Goal: Task Accomplishment & Management: Use online tool/utility

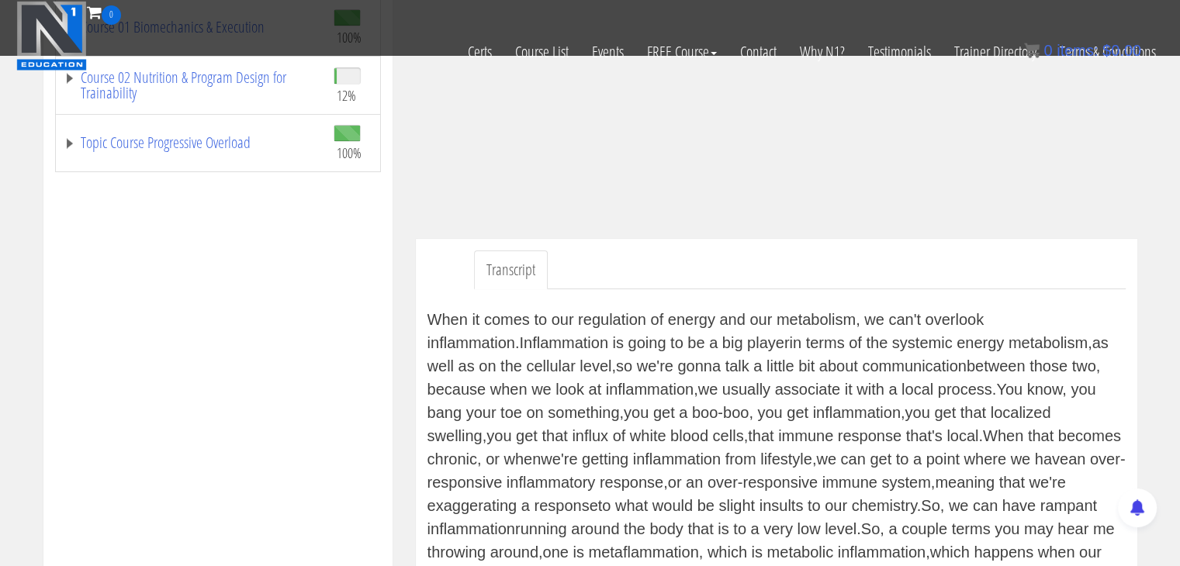
scroll to position [34, 0]
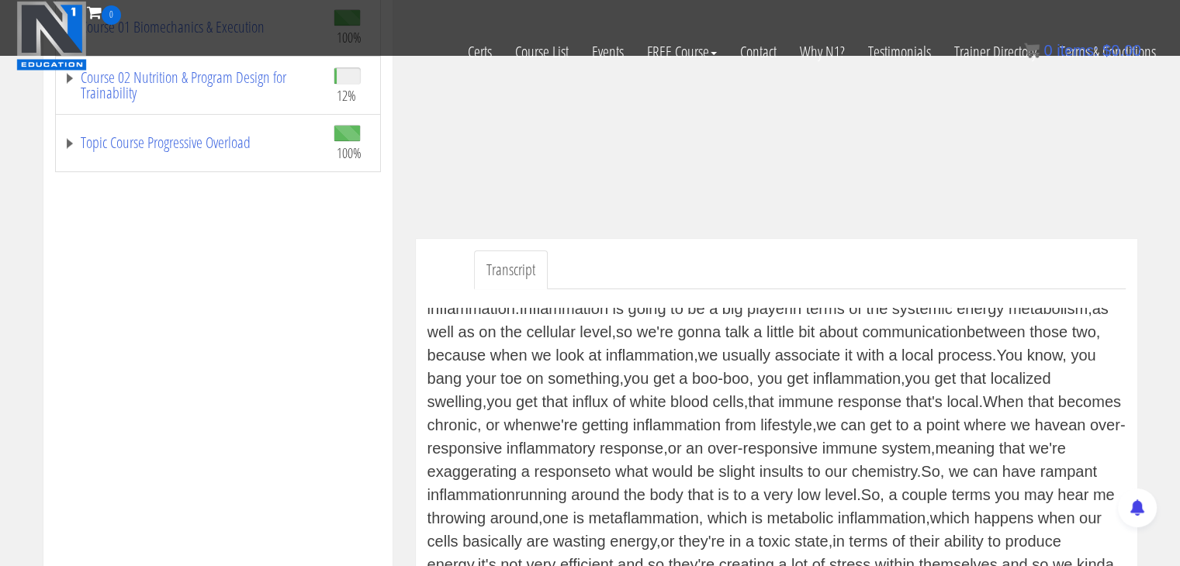
click at [977, 452] on div "When it comes to our regulation of energy and our metabolism, we can't overlook…" at bounding box center [776, 463] width 698 height 310
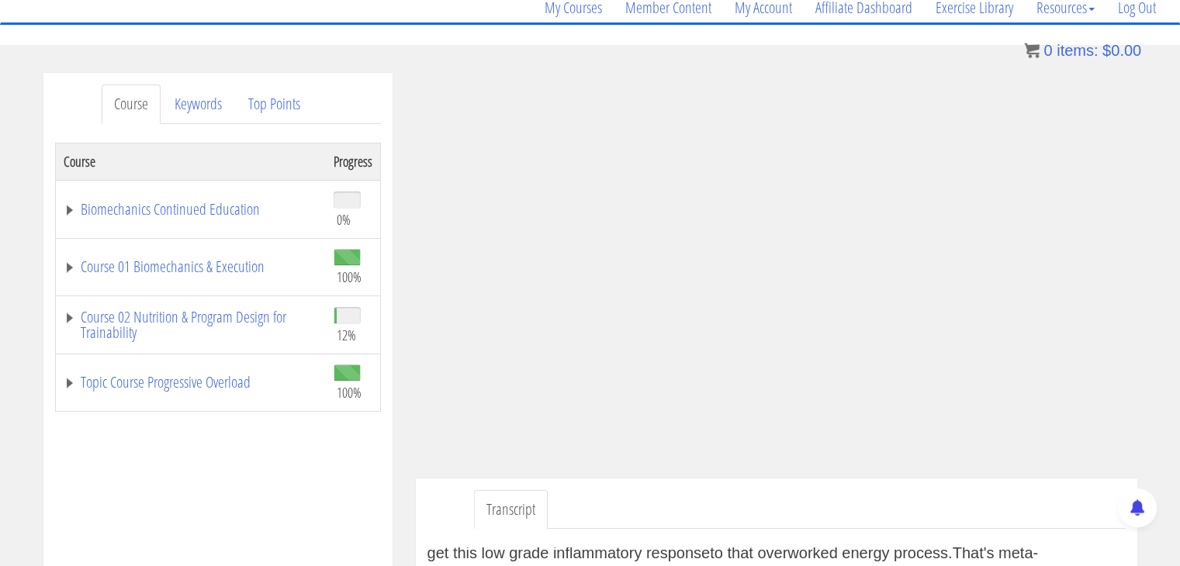
scroll to position [134, 0]
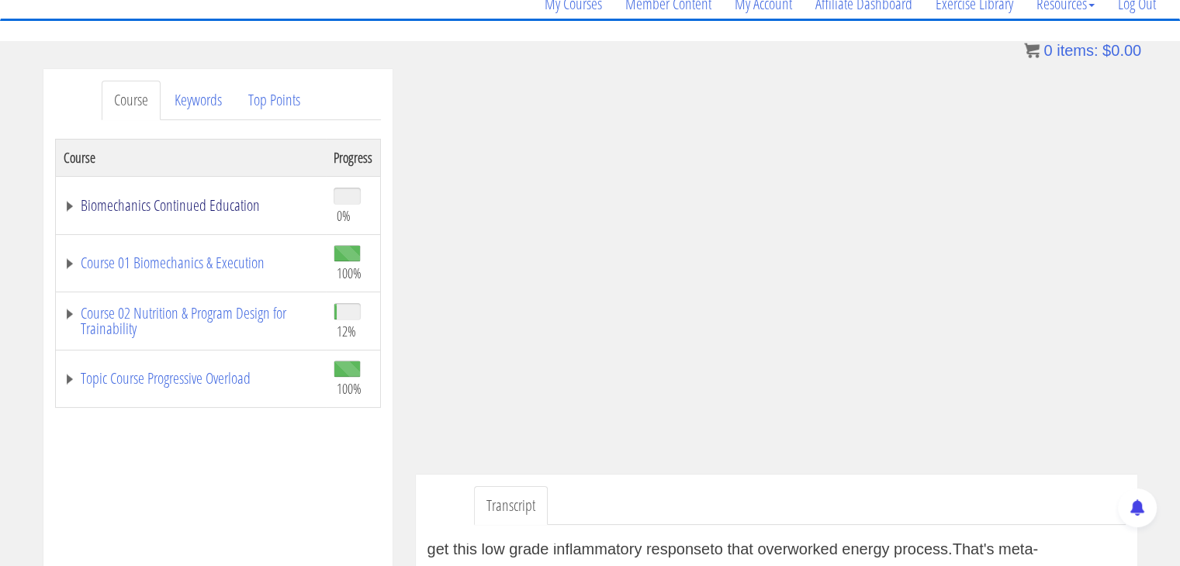
click at [70, 207] on link "Biomechanics Continued Education" at bounding box center [191, 206] width 254 height 16
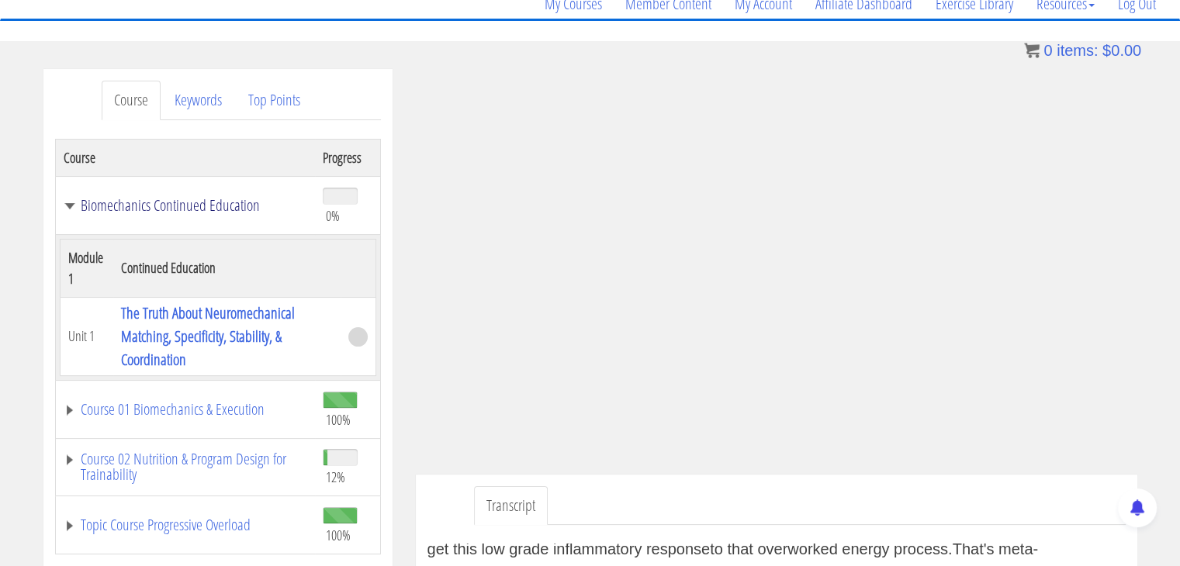
click at [70, 207] on link "Biomechanics Continued Education" at bounding box center [186, 206] width 244 height 16
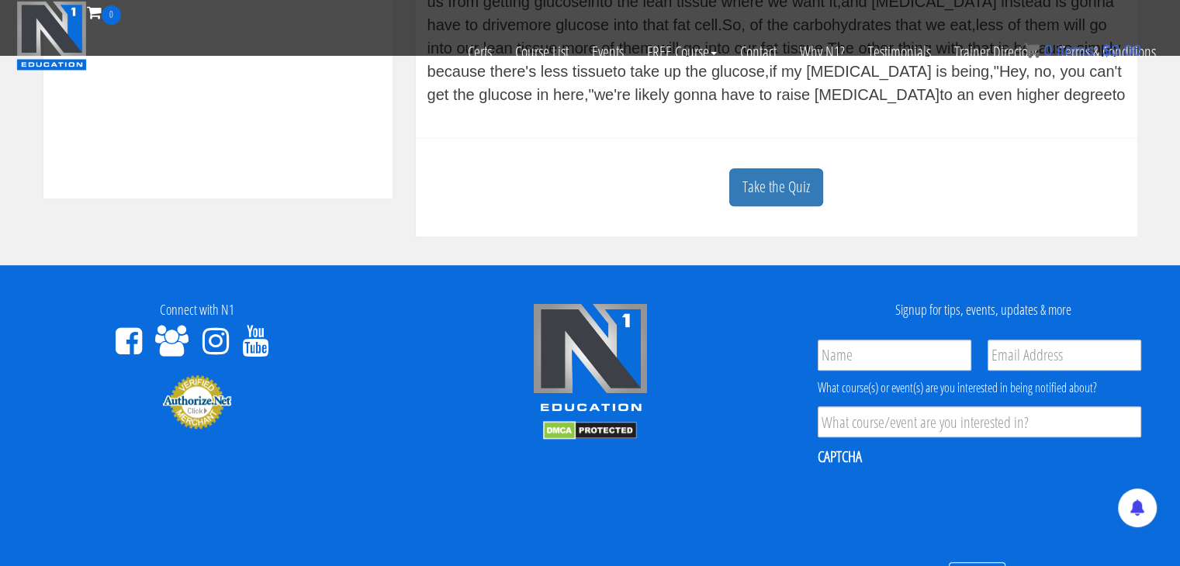
scroll to position [782, 0]
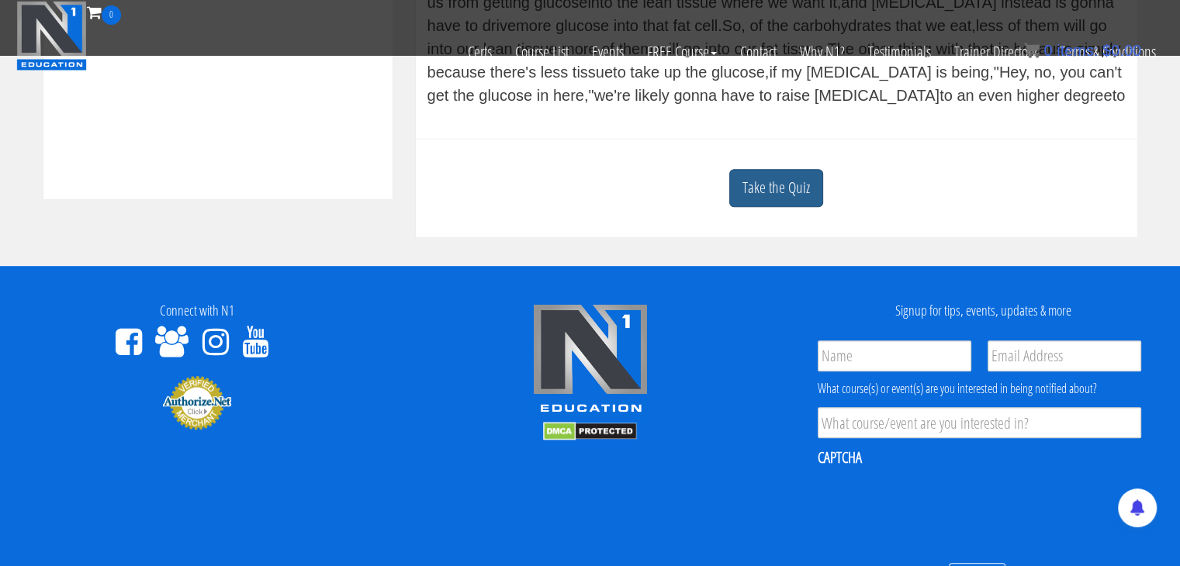
click at [762, 188] on link "Take the Quiz" at bounding box center [776, 188] width 94 height 38
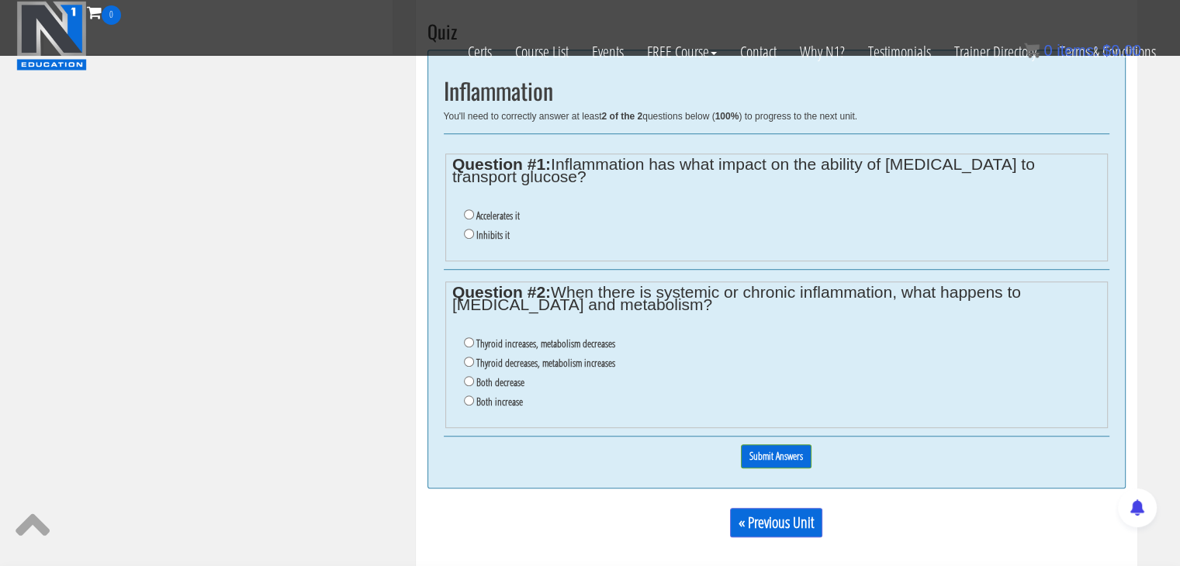
scroll to position [931, 0]
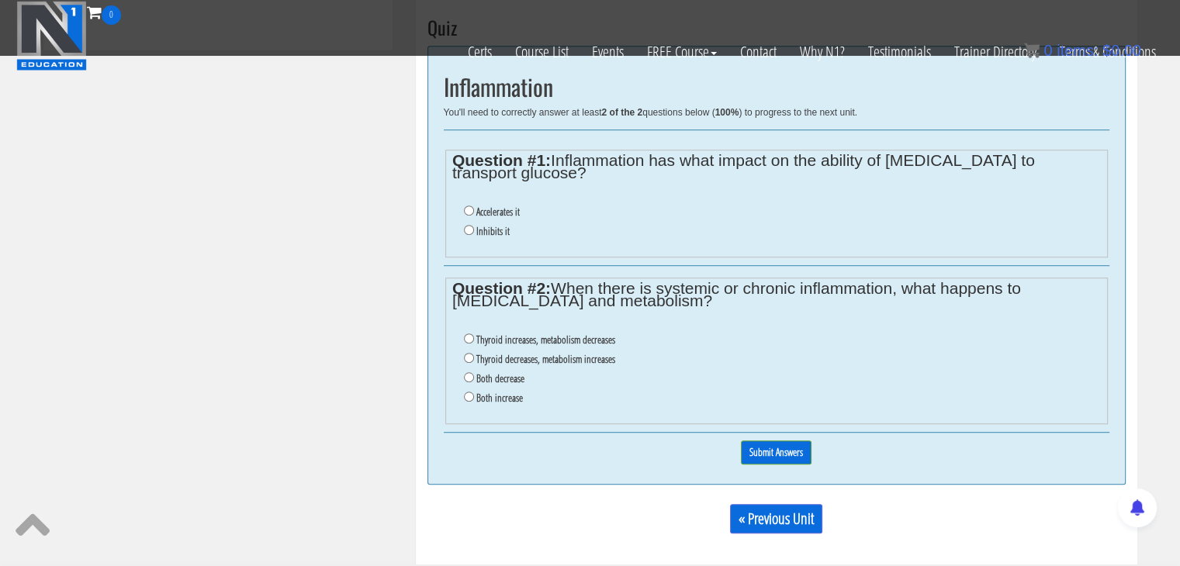
click at [476, 225] on label "Inhibits it" at bounding box center [492, 231] width 33 height 12
click at [474, 225] on input "Inhibits it" at bounding box center [469, 230] width 10 height 10
radio input "true"
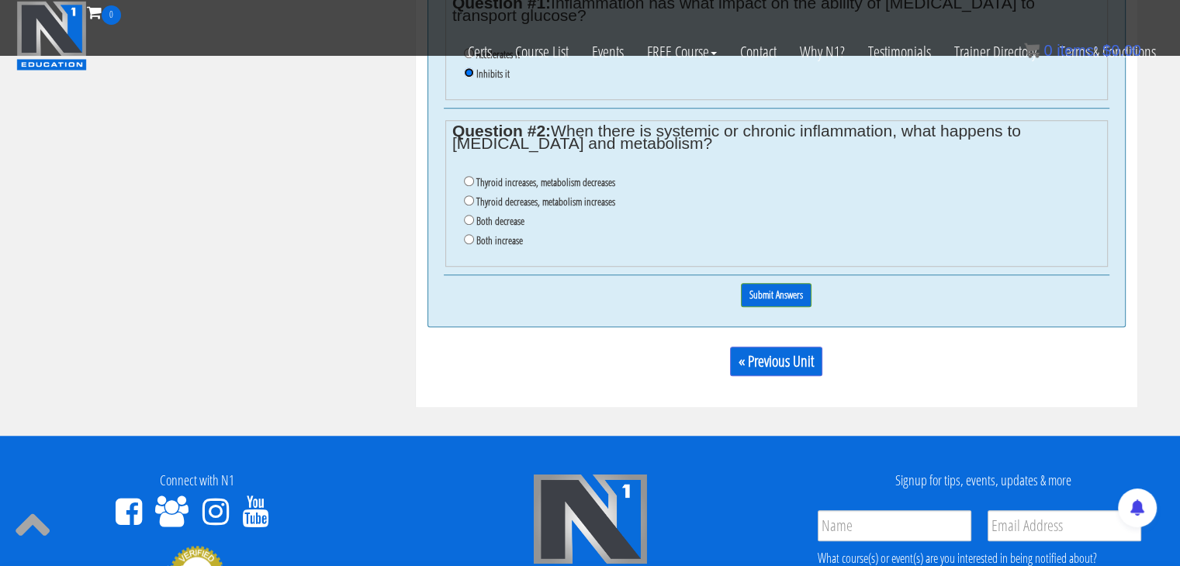
scroll to position [1108, 0]
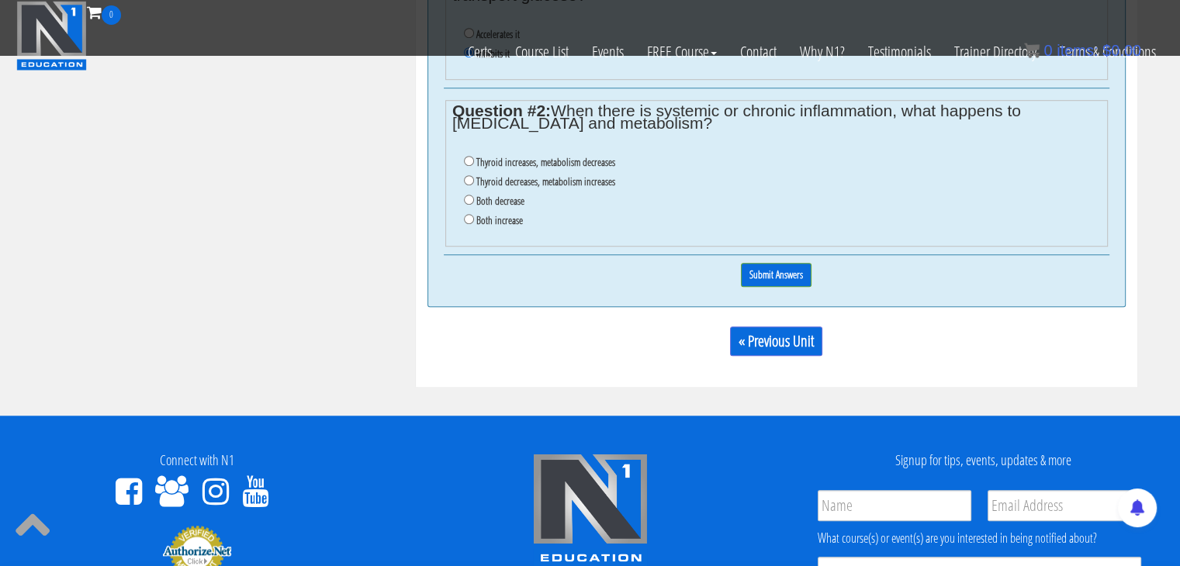
click at [551, 175] on label "Thyroid decreases, metabolism increases" at bounding box center [545, 181] width 139 height 12
click at [474, 175] on input "Thyroid decreases, metabolism increases" at bounding box center [469, 180] width 10 height 10
radio input "true"
click at [517, 195] on label "Both decrease" at bounding box center [500, 201] width 48 height 12
click at [474, 195] on input "Both decrease" at bounding box center [469, 200] width 10 height 10
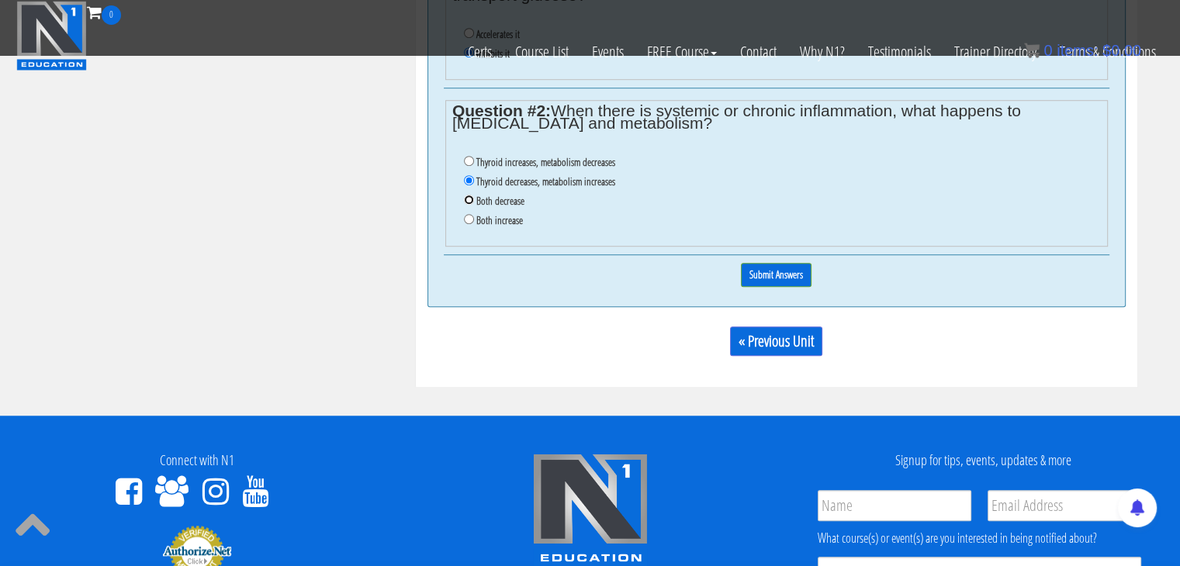
radio input "true"
click at [760, 263] on input "Submit Answers" at bounding box center [776, 275] width 71 height 24
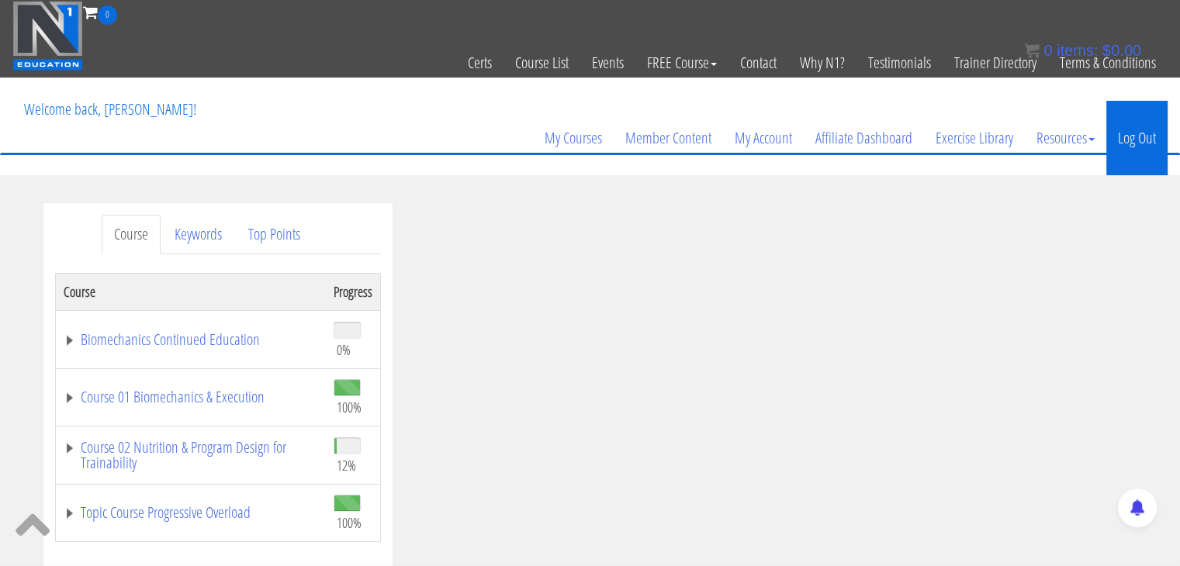
click at [1157, 117] on link "Log Out" at bounding box center [1136, 138] width 61 height 74
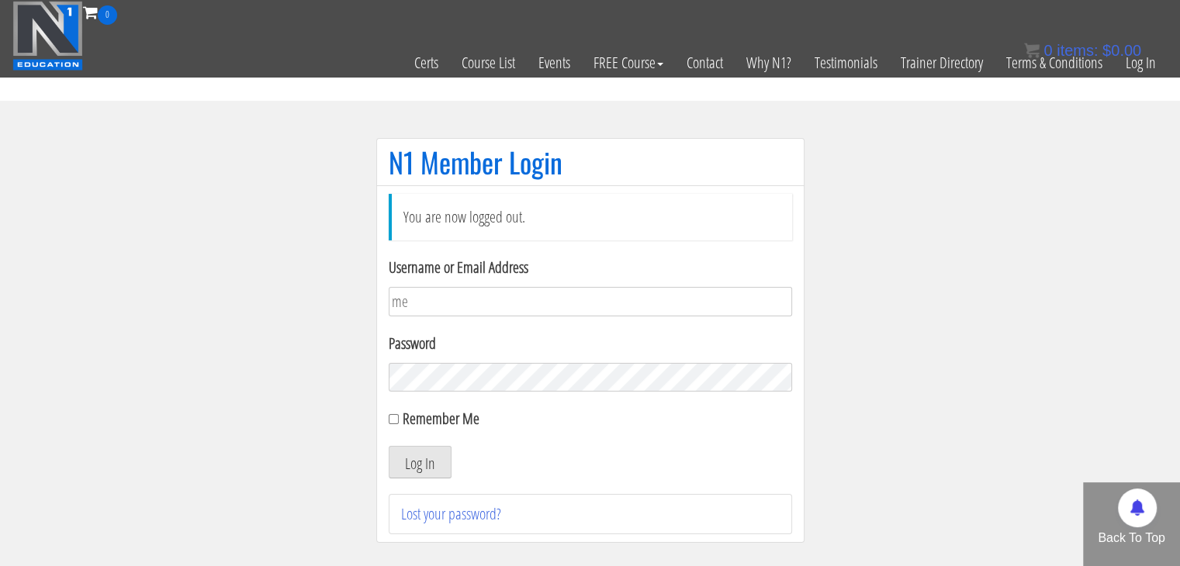
type input "[EMAIL_ADDRESS][DOMAIN_NAME]"
click at [389, 446] on button "Log In" at bounding box center [420, 462] width 63 height 33
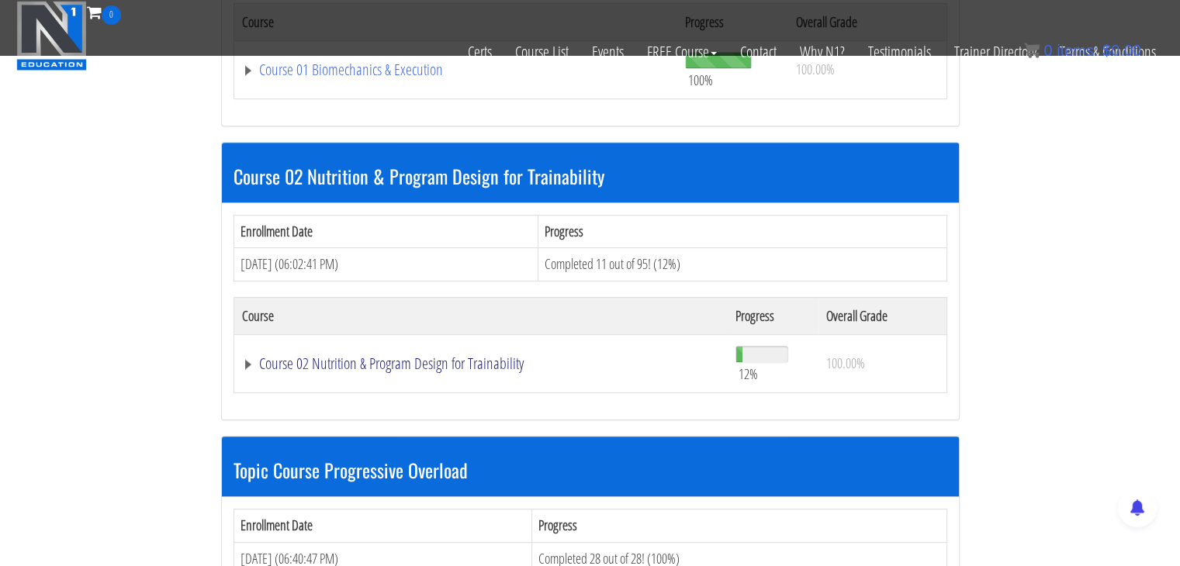
scroll to position [655, 0]
drag, startPoint x: 421, startPoint y: 372, endPoint x: 413, endPoint y: 352, distance: 21.6
click at [413, 356] on link "Course 02 Nutrition & Program Design for Trainability" at bounding box center [481, 364] width 479 height 16
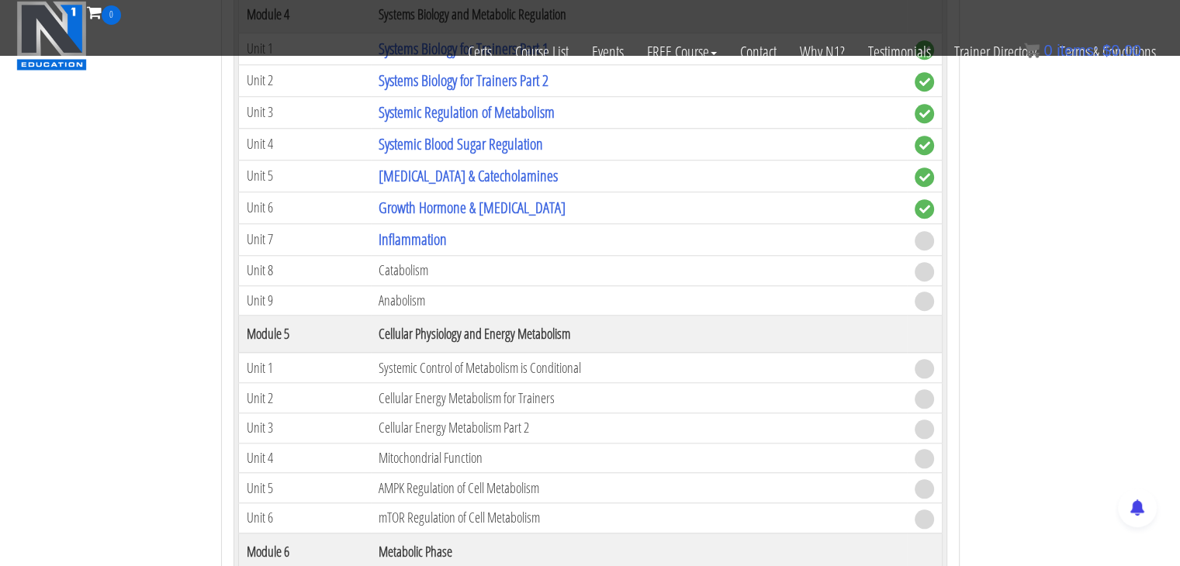
scroll to position [1361, 0]
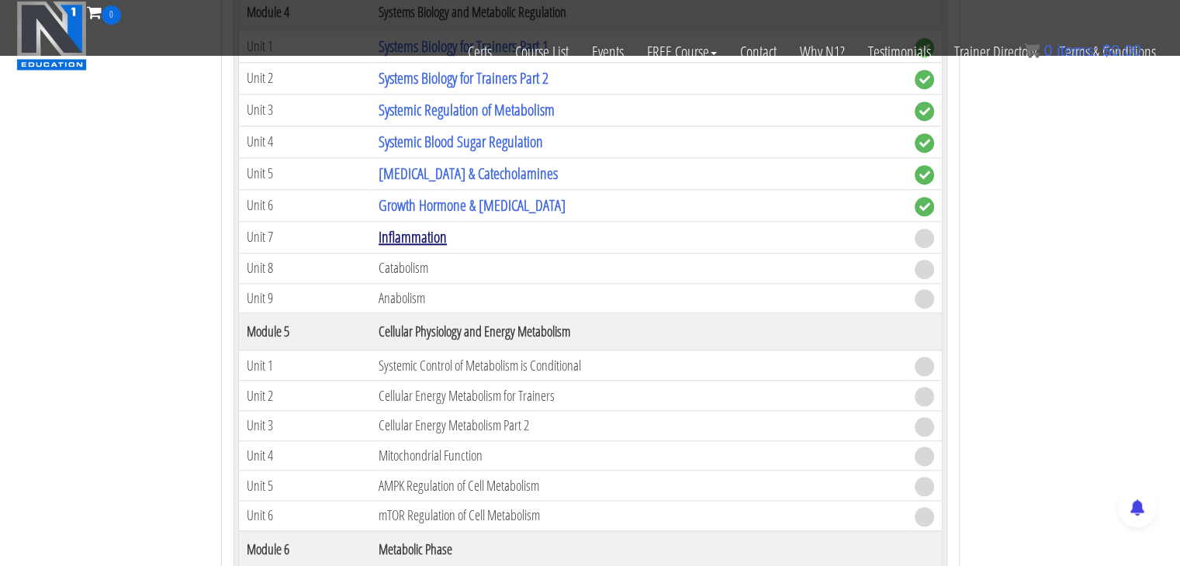
click at [415, 235] on link "Inflammation" at bounding box center [412, 236] width 68 height 21
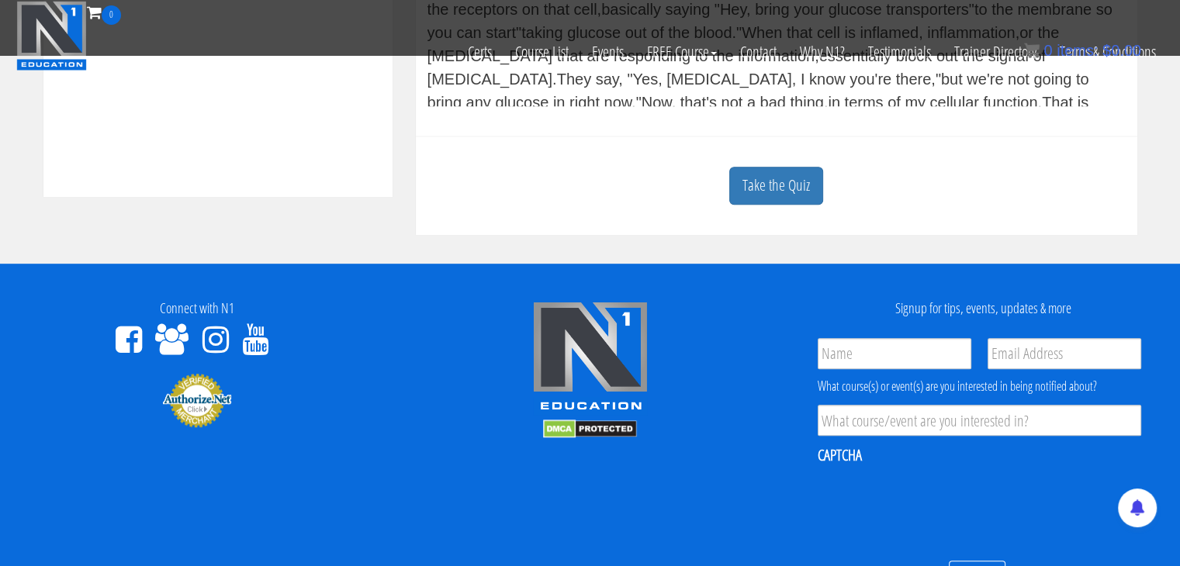
scroll to position [763, 0]
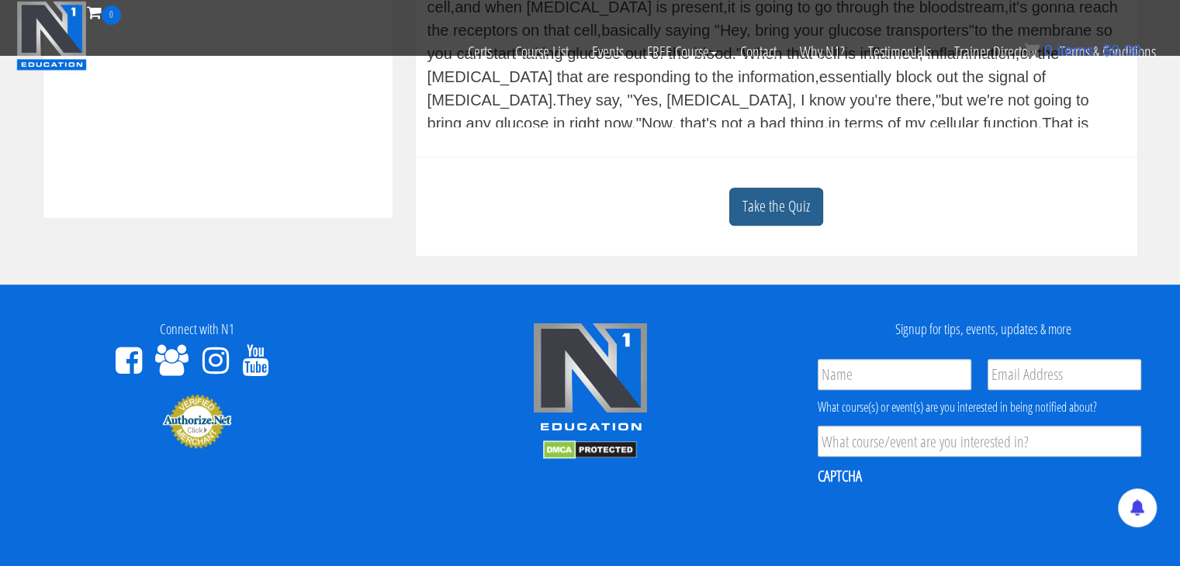
click at [783, 208] on link "Take the Quiz" at bounding box center [776, 207] width 94 height 38
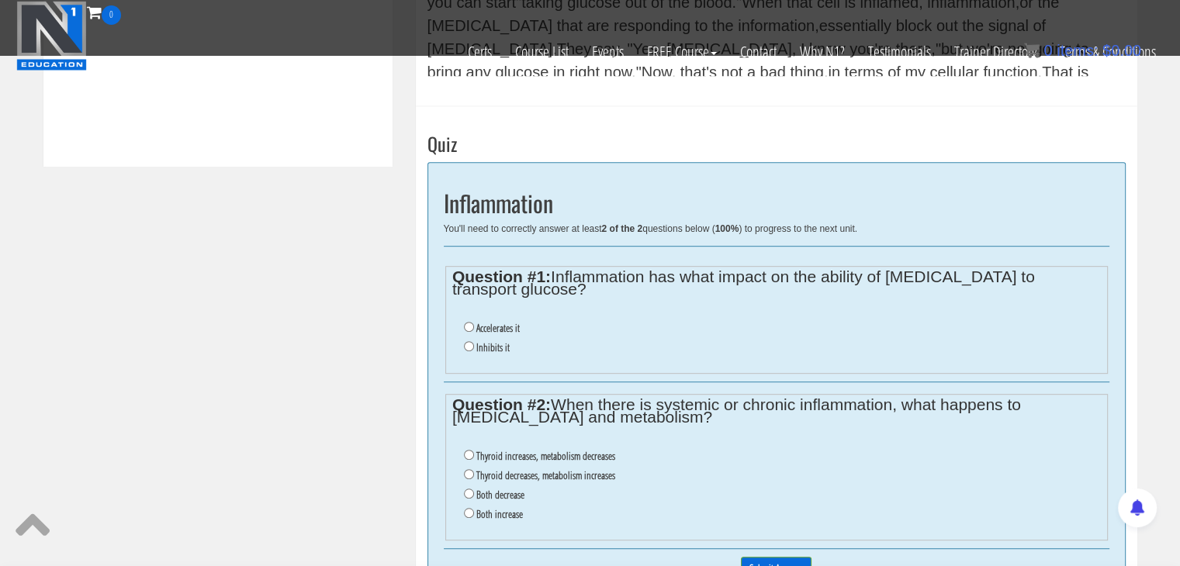
scroll to position [841, 0]
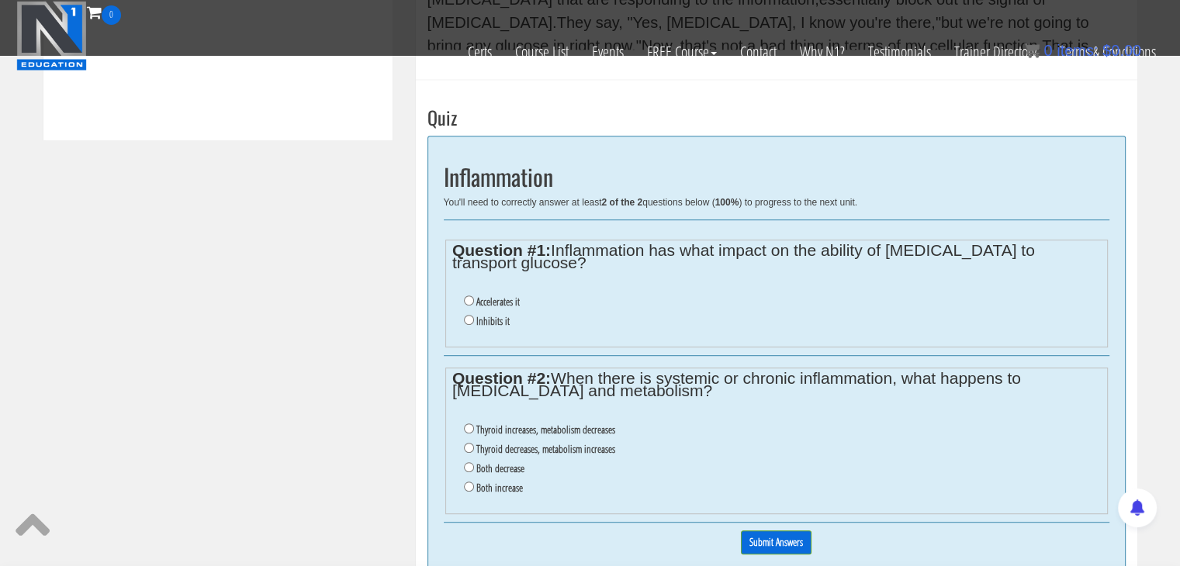
click at [498, 315] on label "Inhibits it" at bounding box center [492, 321] width 33 height 12
click at [474, 315] on input "Inhibits it" at bounding box center [469, 320] width 10 height 10
radio input "true"
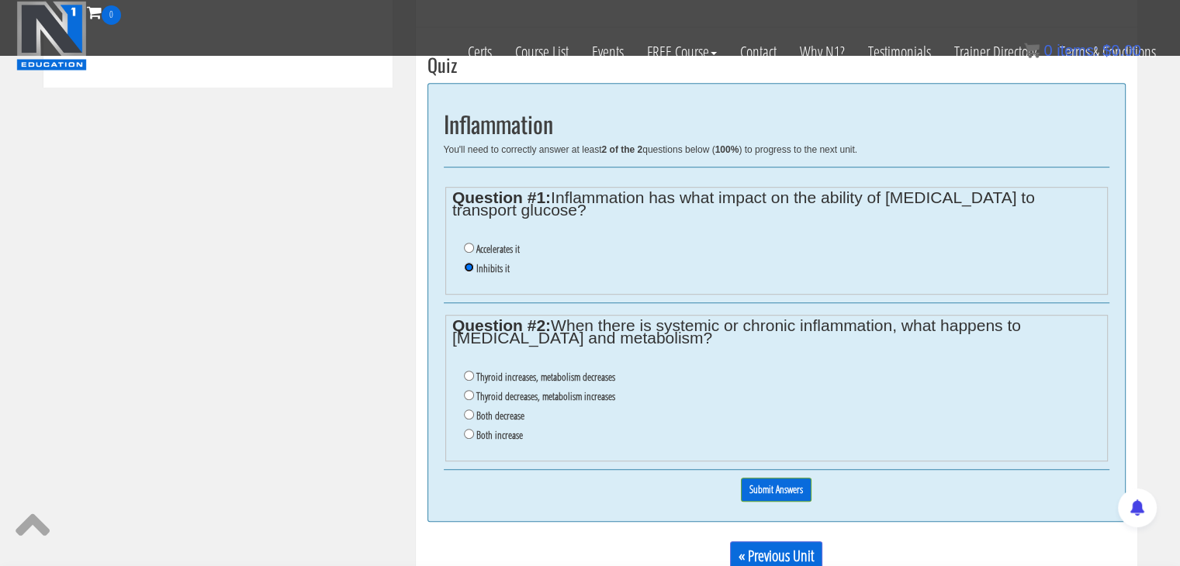
scroll to position [918, 0]
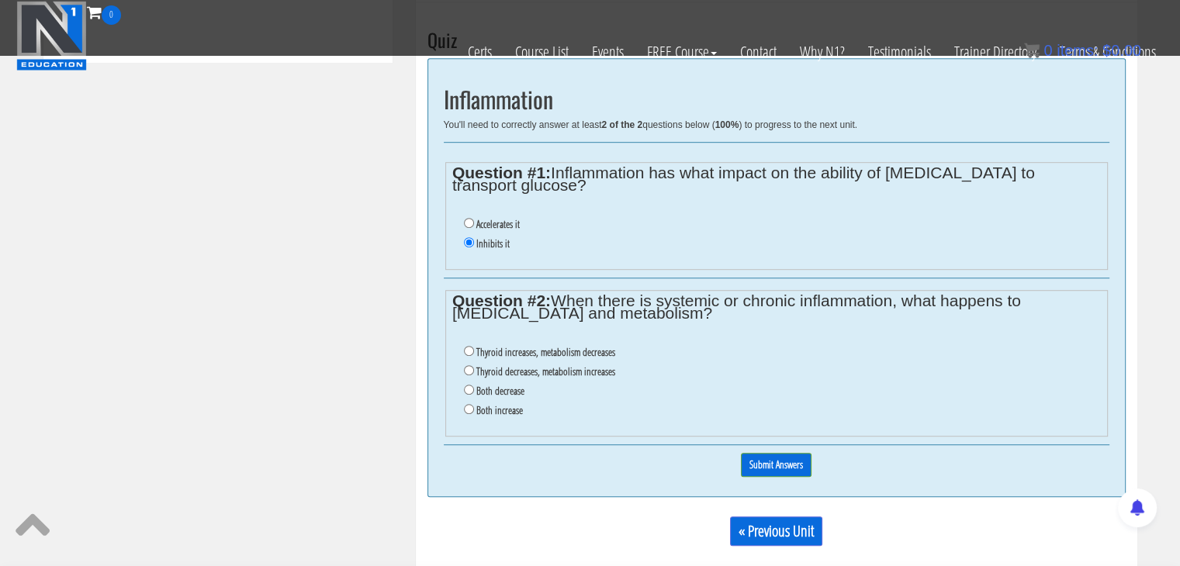
click at [483, 365] on label "Thyroid decreases, metabolism increases" at bounding box center [545, 371] width 139 height 12
click at [474, 365] on input "Thyroid decreases, metabolism increases" at bounding box center [469, 370] width 10 height 10
radio input "true"
click at [608, 346] on label "Thyroid increases, metabolism decreases" at bounding box center [545, 352] width 139 height 12
click at [474, 346] on input "Thyroid increases, metabolism decreases" at bounding box center [469, 351] width 10 height 10
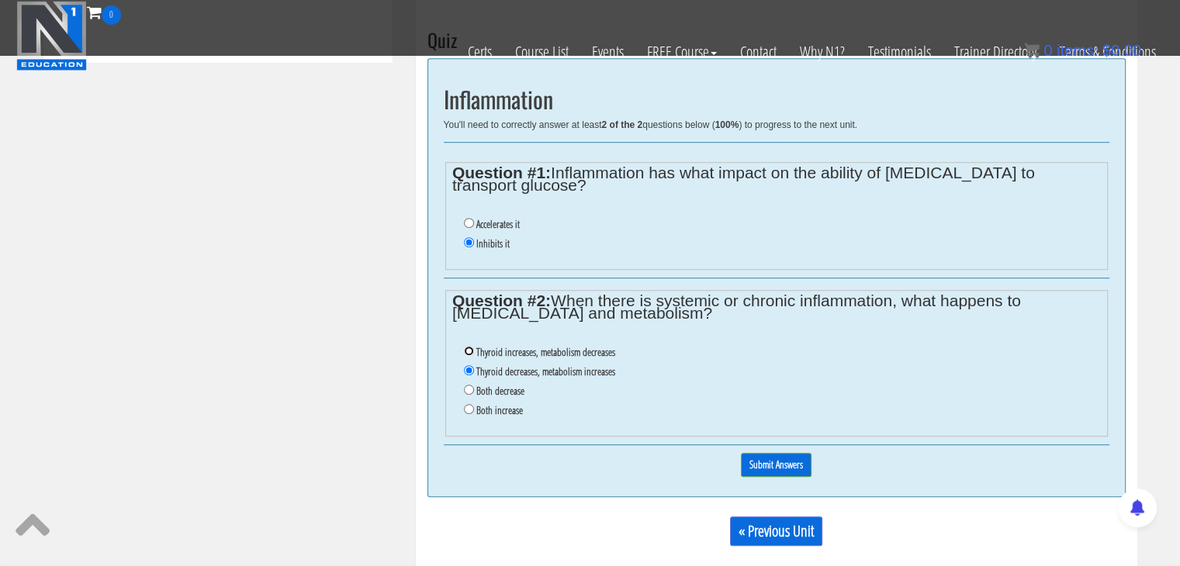
radio input "true"
click at [755, 453] on input "Submit Answers" at bounding box center [776, 465] width 71 height 24
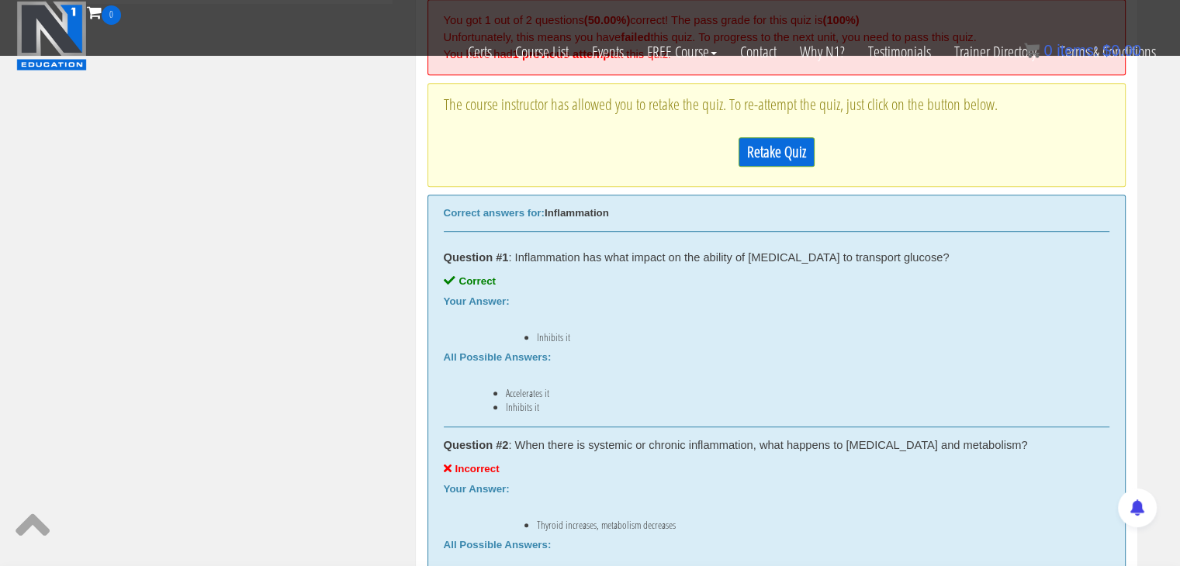
scroll to position [1053, 0]
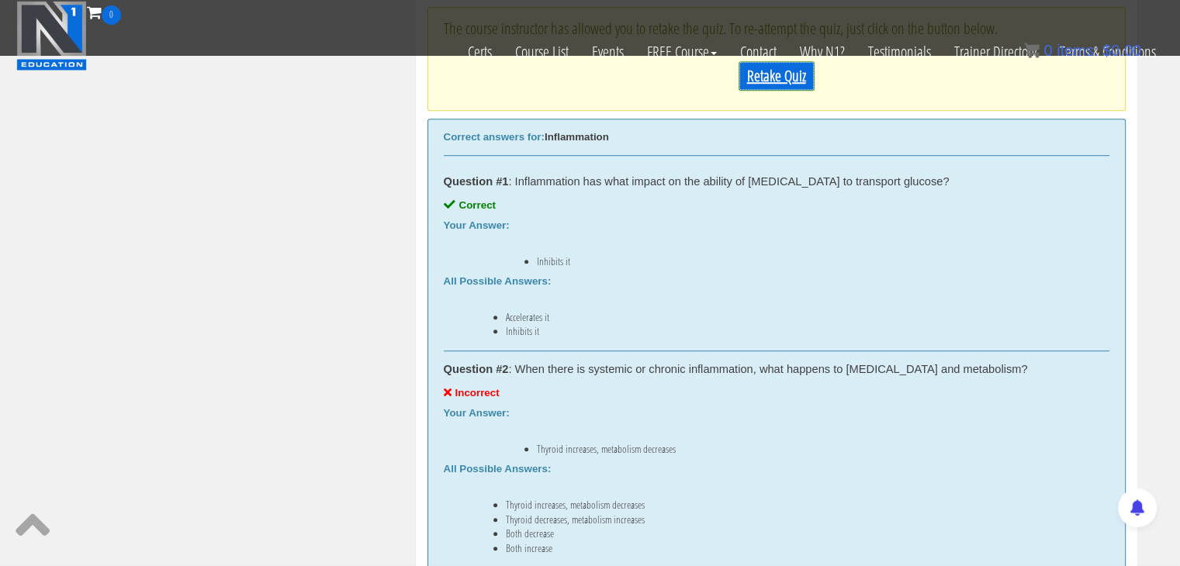
drag, startPoint x: 779, startPoint y: 80, endPoint x: 787, endPoint y: 119, distance: 39.7
click at [779, 80] on link "Retake Quiz" at bounding box center [776, 75] width 76 height 29
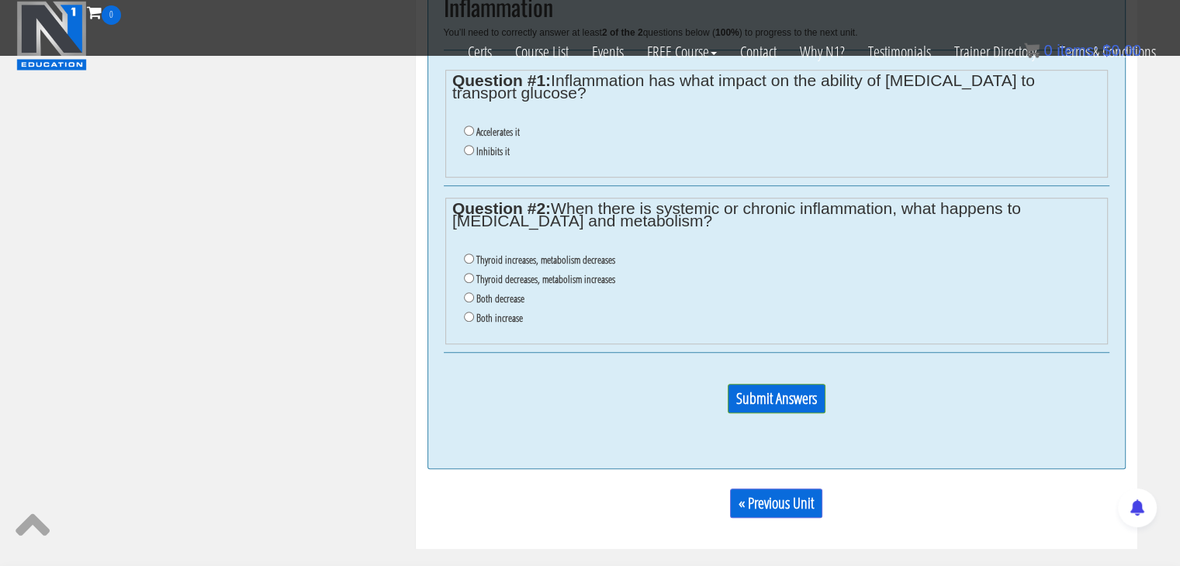
scroll to position [976, 0]
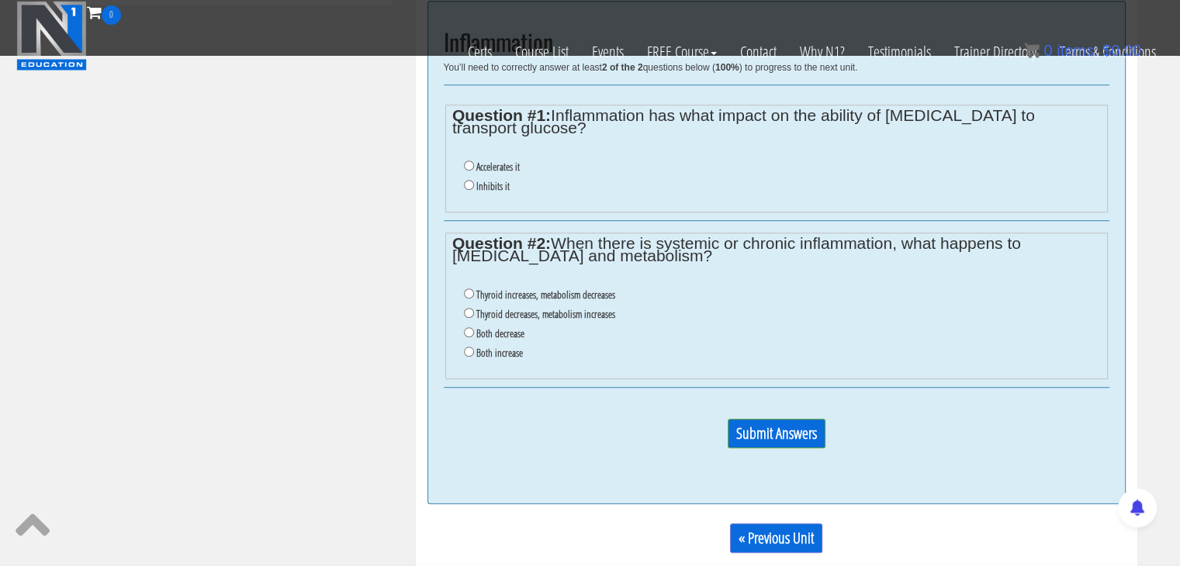
click at [462, 169] on ul "Accelerates it Inhibits it" at bounding box center [776, 177] width 648 height 54
click at [471, 180] on input "Inhibits it" at bounding box center [469, 185] width 10 height 10
radio input "true"
click at [513, 308] on label "Thyroid decreases, metabolism increases" at bounding box center [545, 314] width 139 height 12
click at [474, 308] on input "Thyroid decreases, metabolism increases" at bounding box center [469, 313] width 10 height 10
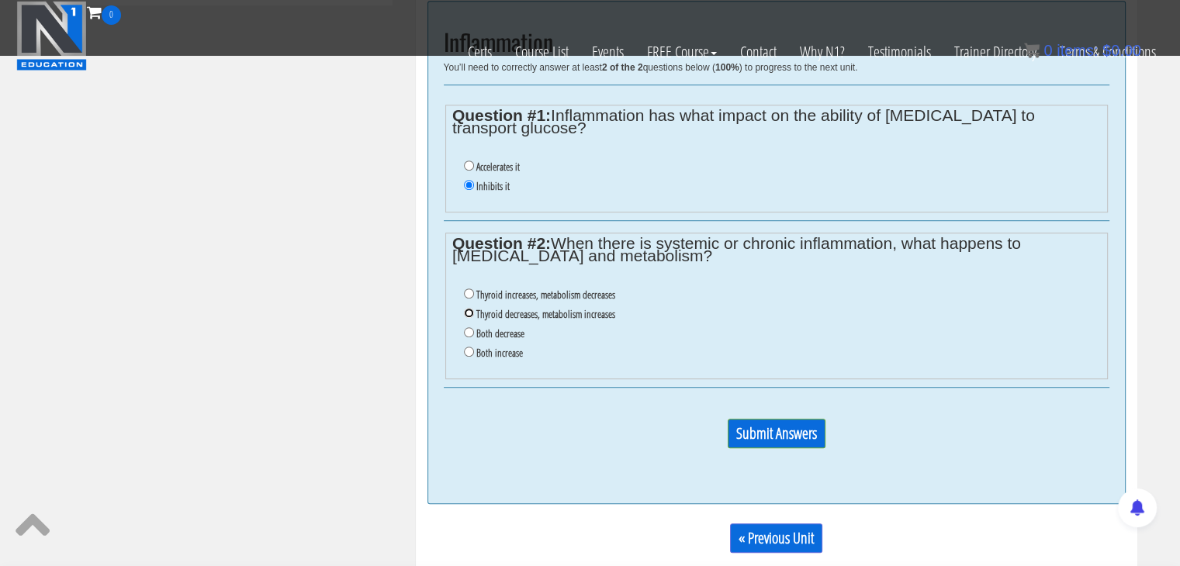
radio input "true"
click at [496, 327] on label "Both decrease" at bounding box center [500, 333] width 48 height 12
click at [474, 327] on input "Both decrease" at bounding box center [469, 332] width 10 height 10
radio input "true"
click at [771, 425] on input "Submit Answers" at bounding box center [776, 433] width 98 height 29
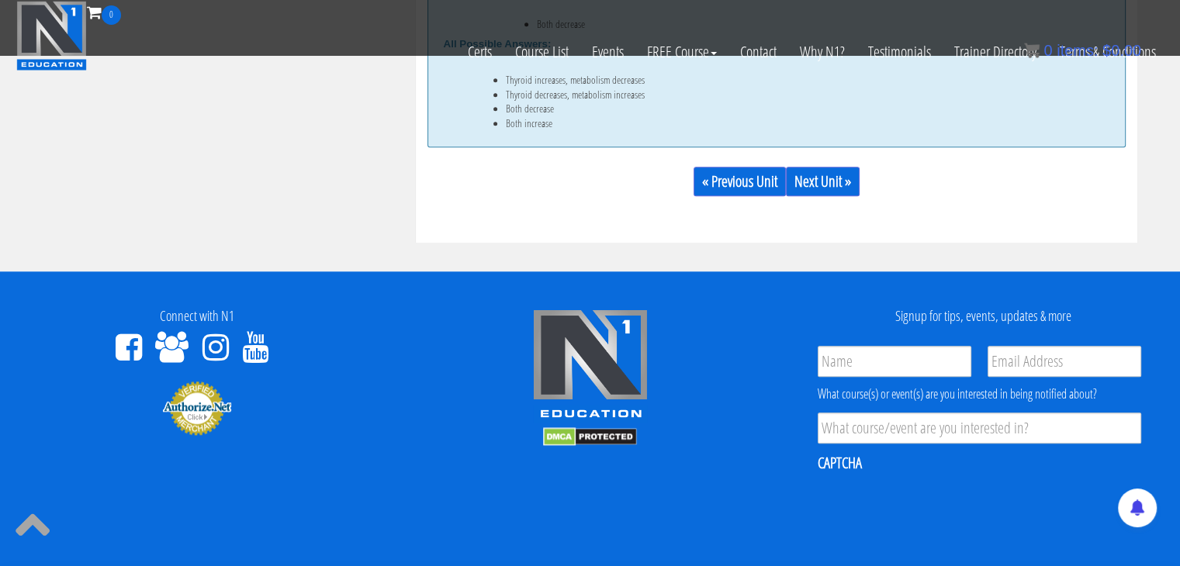
scroll to position [1416, 0]
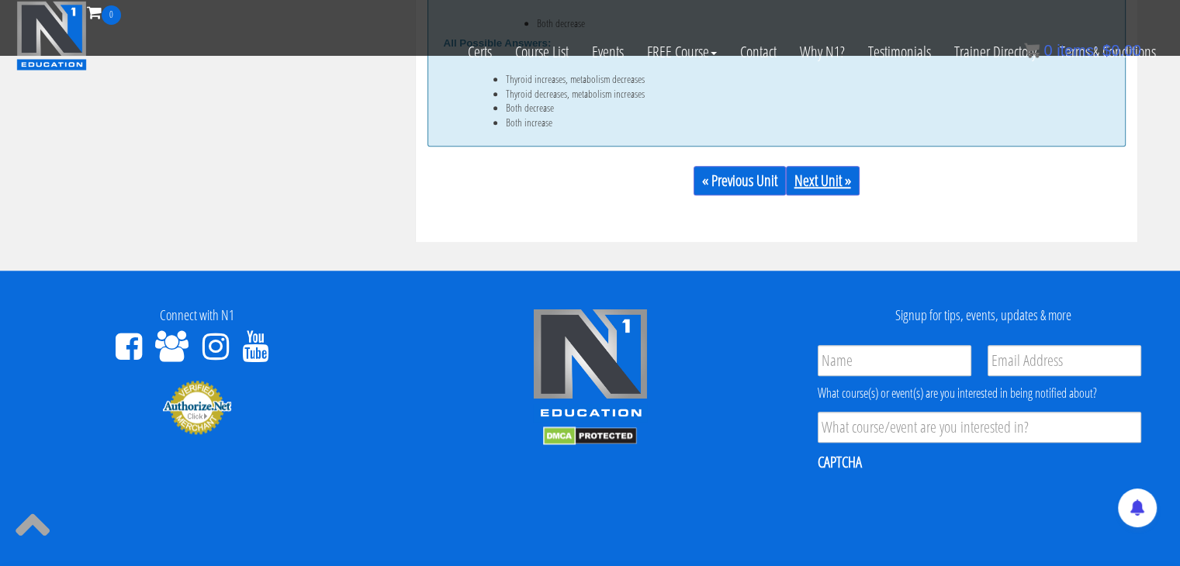
click at [852, 185] on link "Next Unit »" at bounding box center [823, 180] width 74 height 29
